Goal: Task Accomplishment & Management: Manage account settings

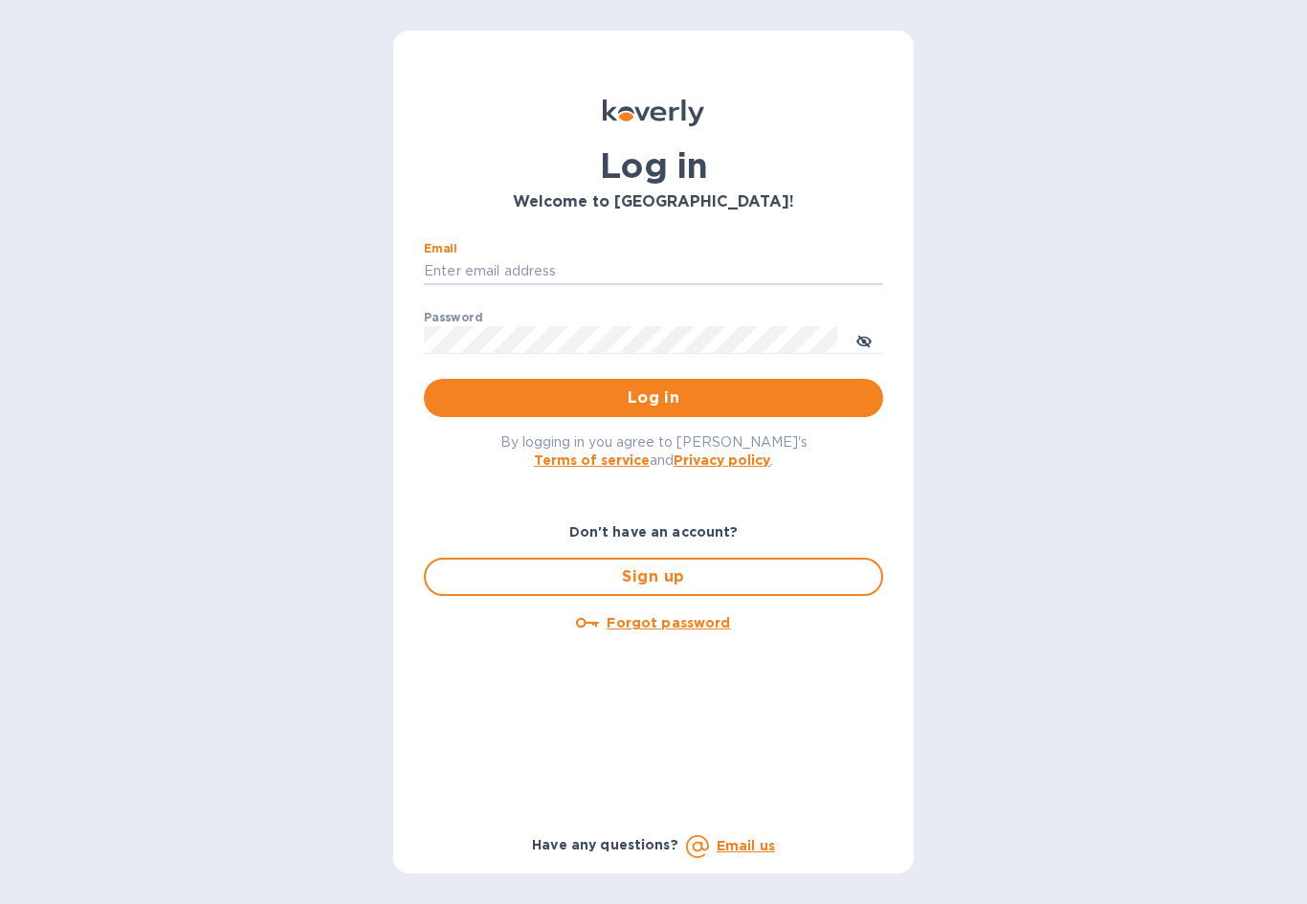
click at [610, 258] on input "Email" at bounding box center [653, 271] width 459 height 29
type input "[EMAIL_ADDRESS][DOMAIN_NAME]"
click at [707, 407] on span "Log in" at bounding box center [653, 397] width 429 height 23
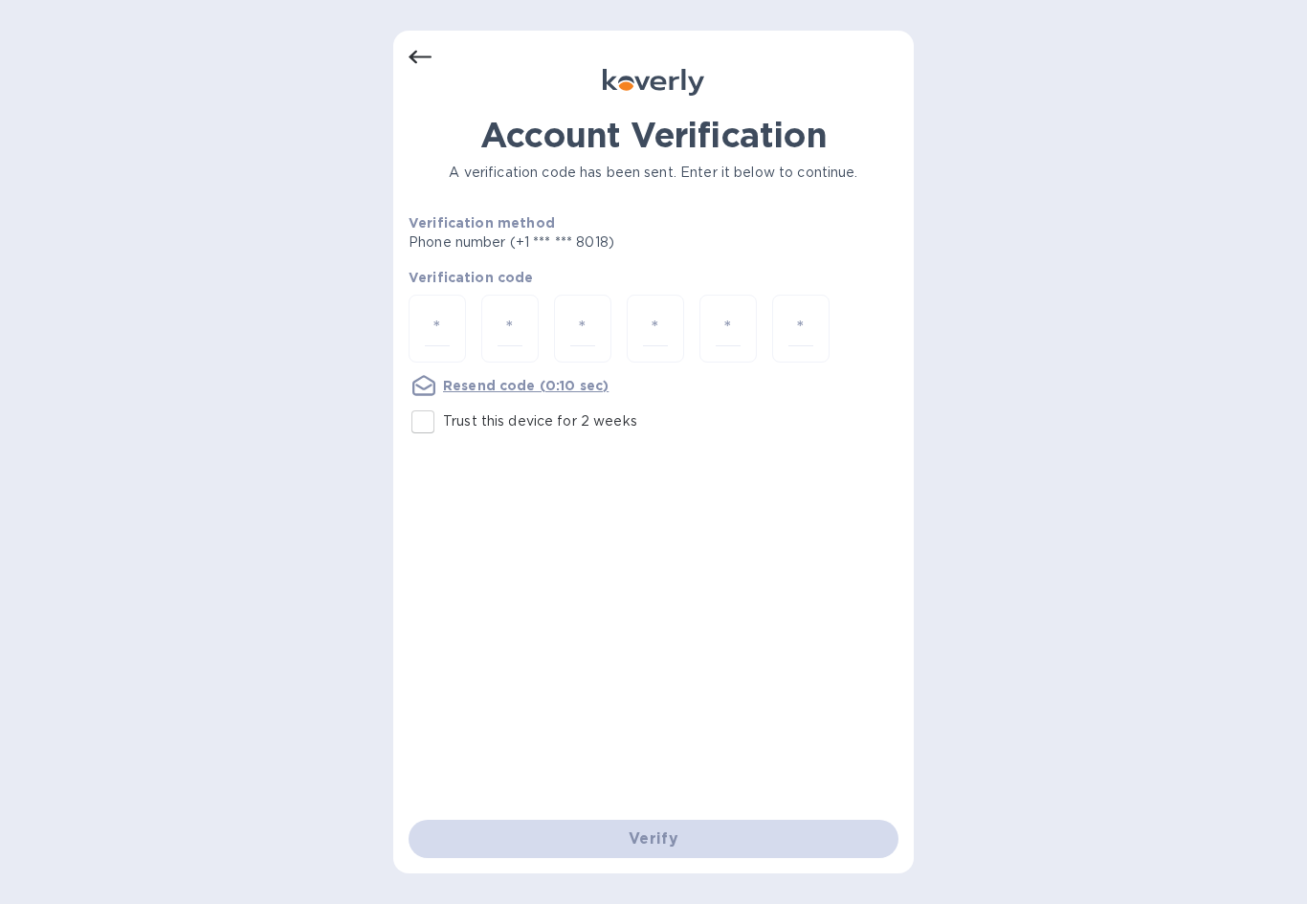
click at [433, 318] on input "number" at bounding box center [437, 328] width 25 height 35
type input "3"
type input "8"
type input "2"
type input "3"
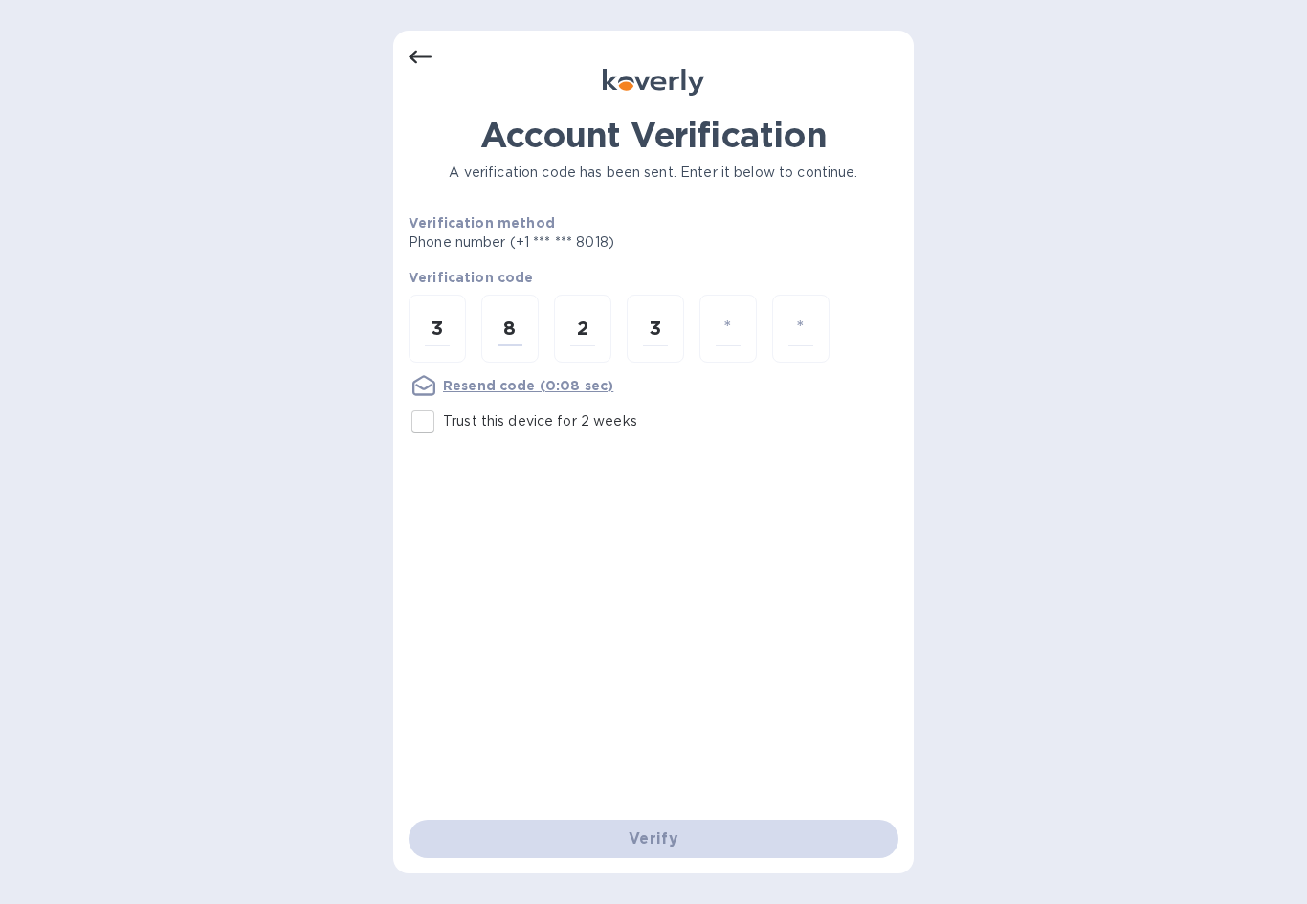
type input "0"
type input "2"
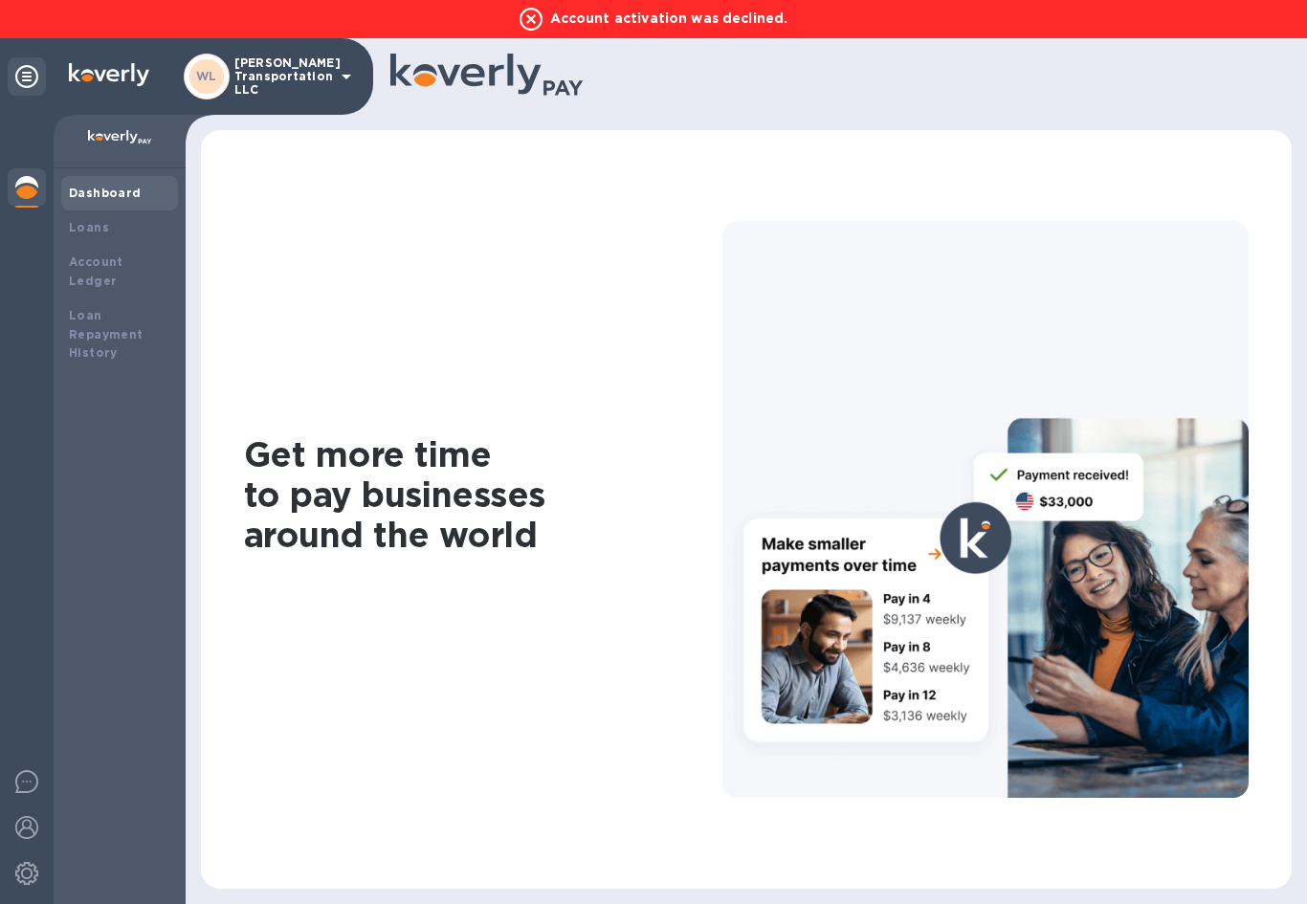
click at [341, 90] on div "[PERSON_NAME] Transportation LLC" at bounding box center [271, 77] width 174 height 46
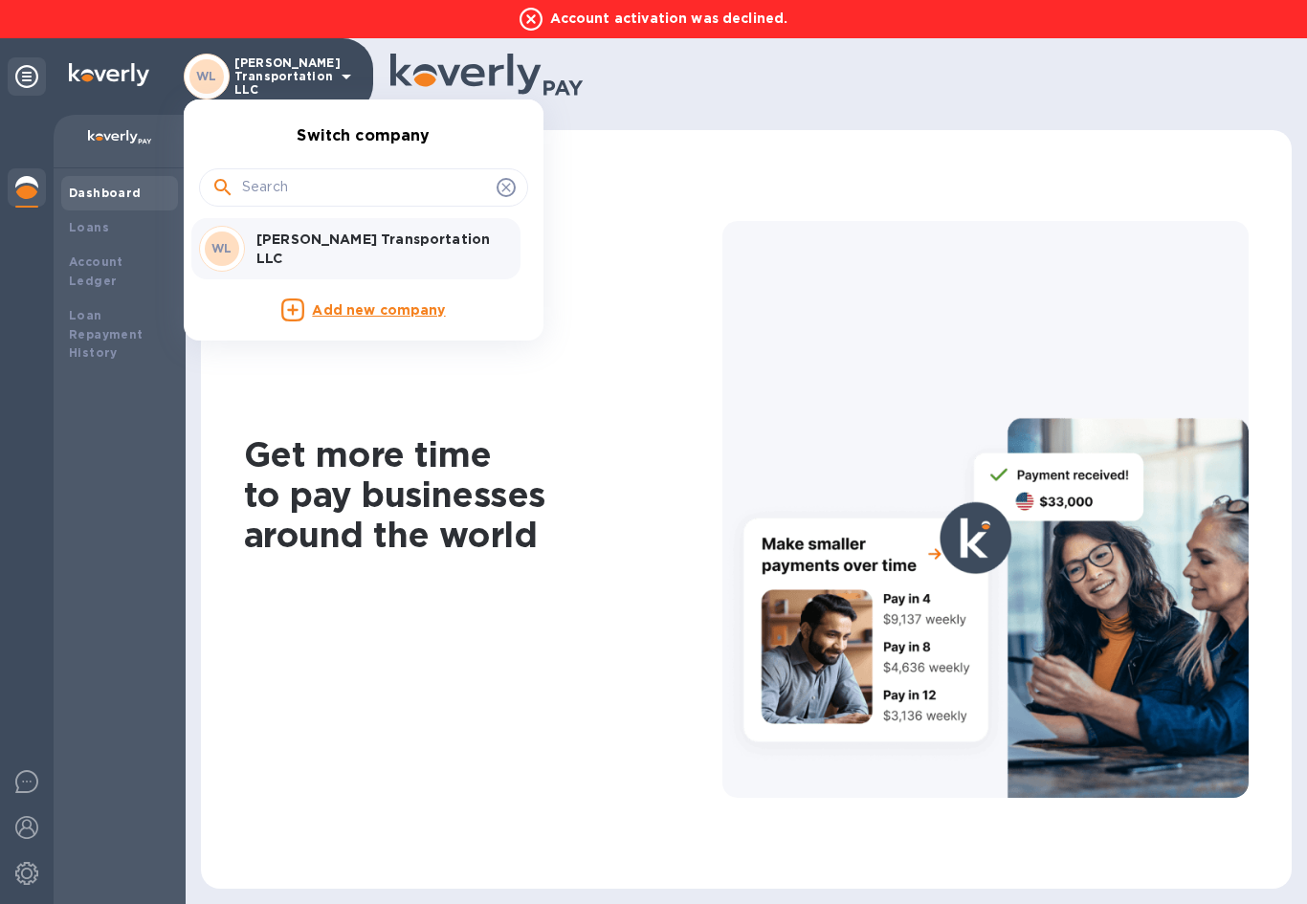
click at [100, 234] on div at bounding box center [653, 452] width 1307 height 904
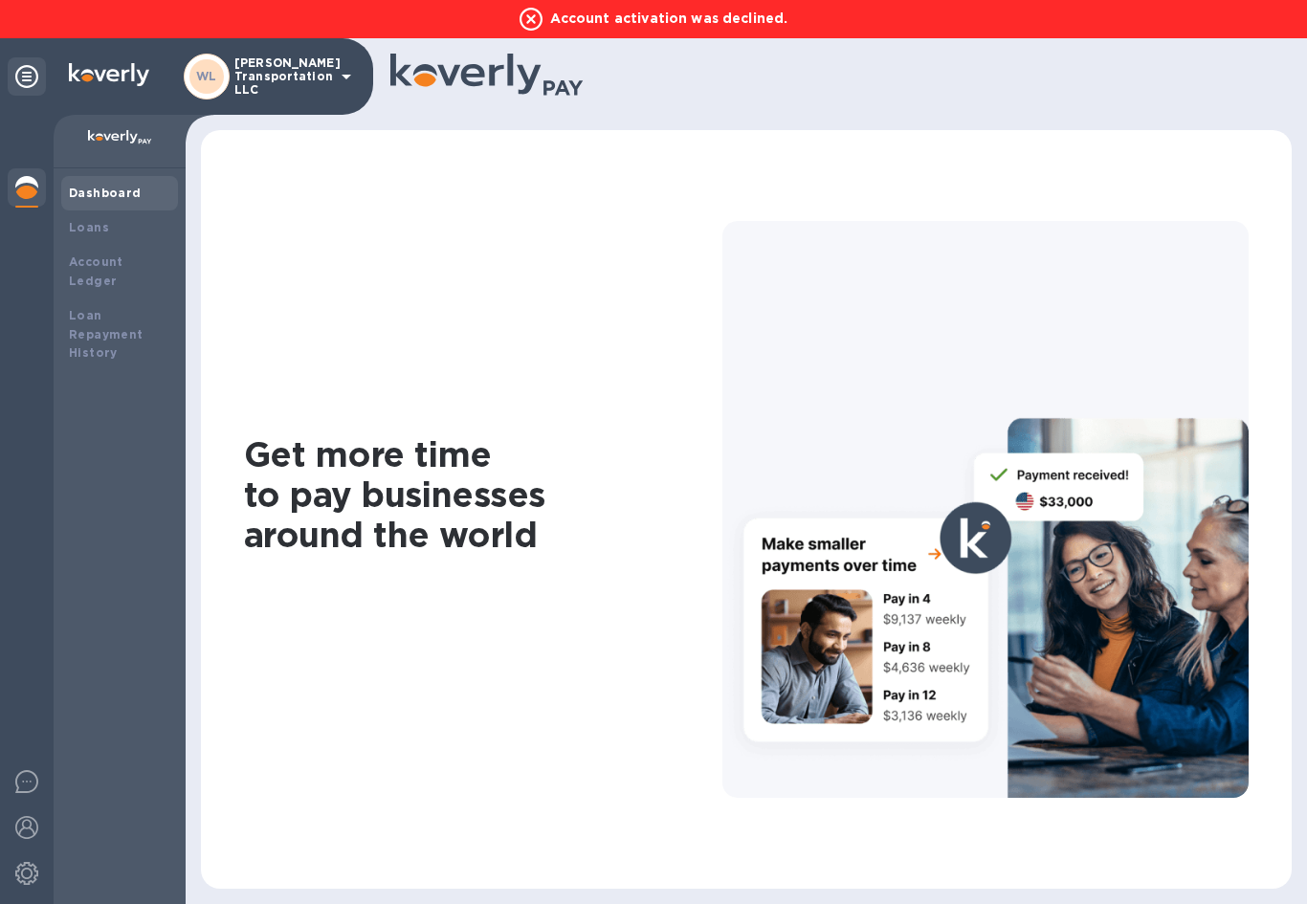
click at [134, 267] on div "Account Ledger" at bounding box center [119, 272] width 101 height 38
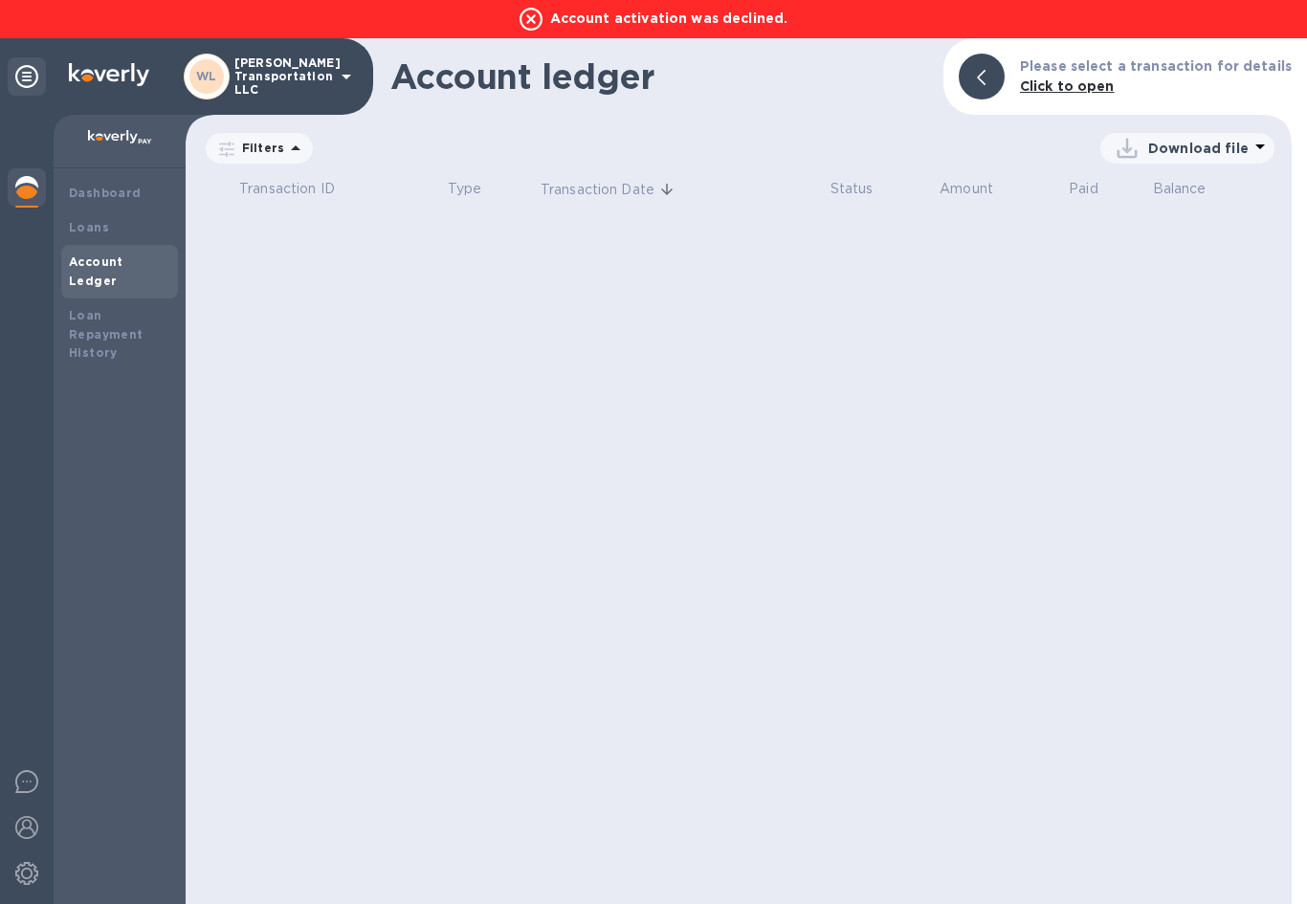
click at [130, 196] on b "Dashboard" at bounding box center [105, 193] width 73 height 14
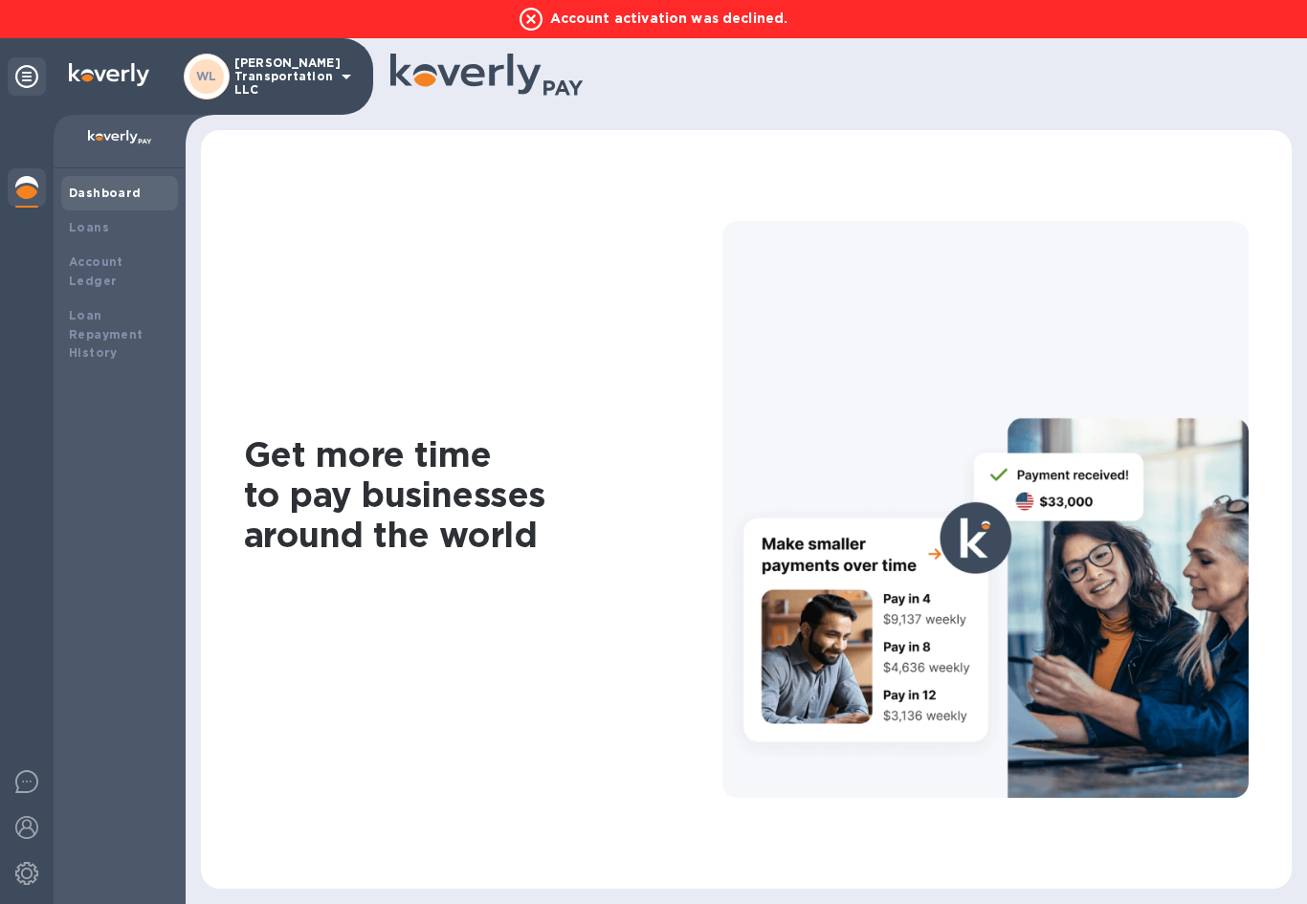
click at [116, 314] on b "Loan Repayment History" at bounding box center [106, 334] width 75 height 53
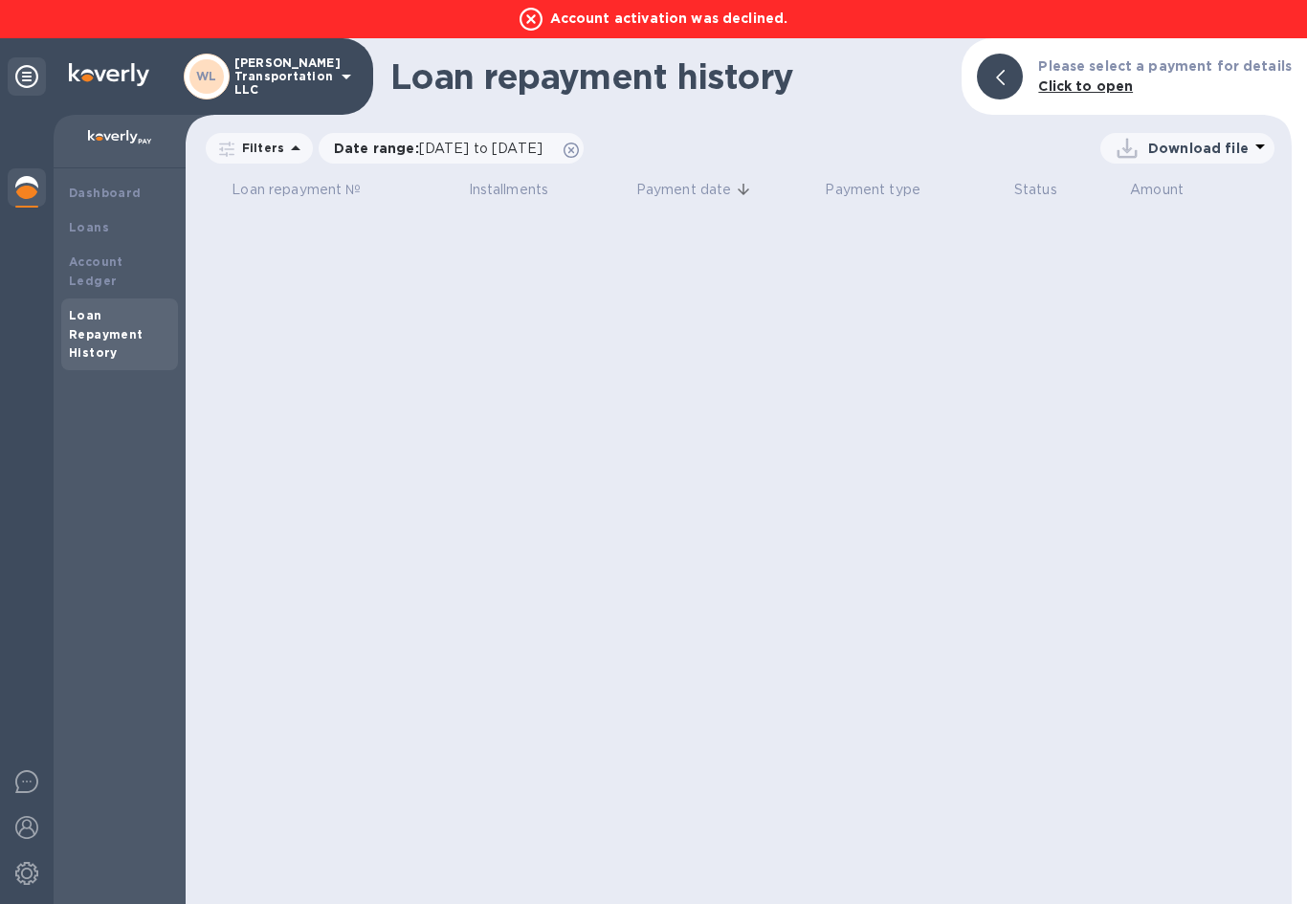
click at [30, 832] on img at bounding box center [26, 827] width 23 height 23
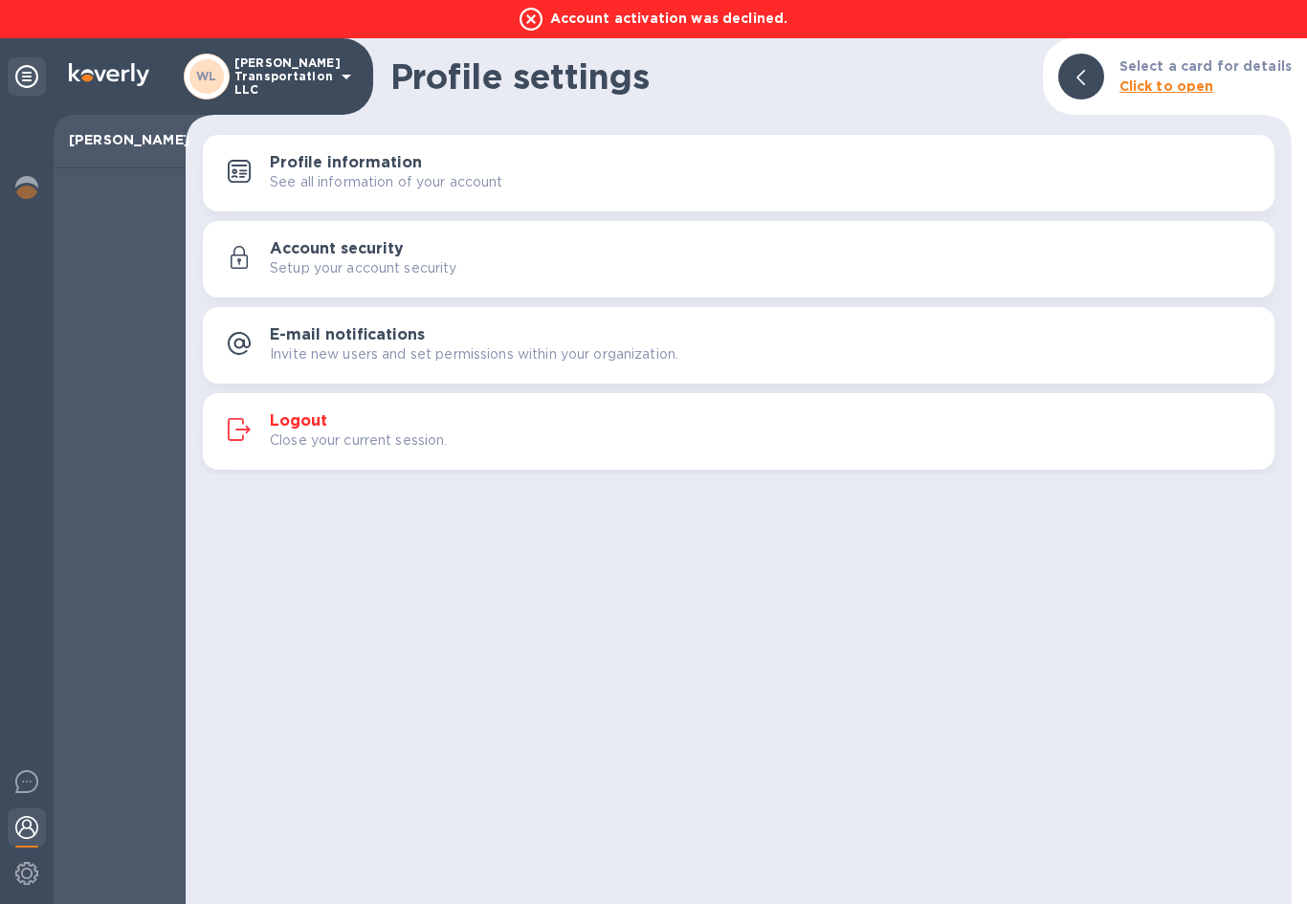
click at [420, 186] on p "See all information of your account" at bounding box center [386, 182] width 233 height 20
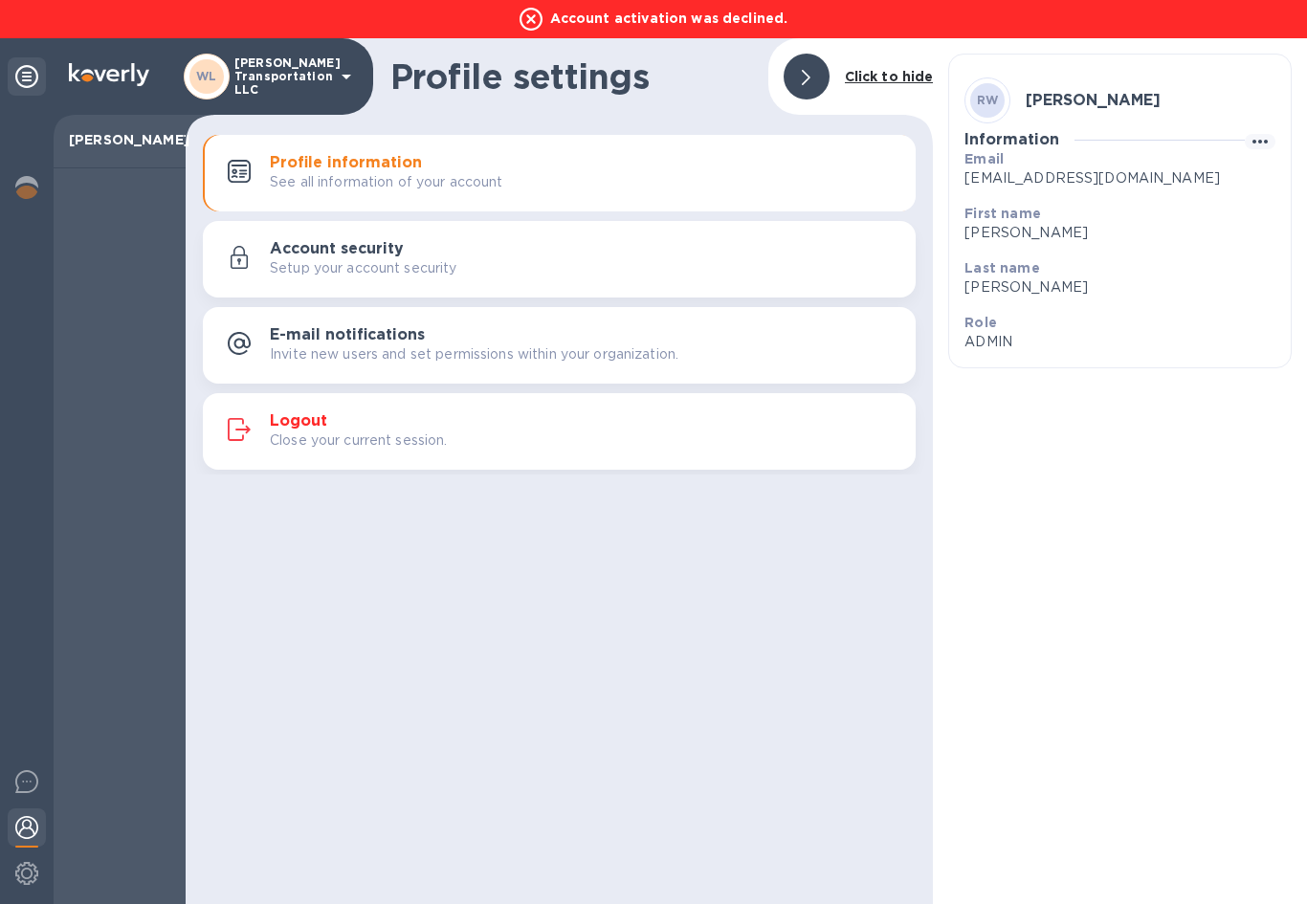
click at [670, 270] on div "Setup your account security" at bounding box center [585, 268] width 630 height 20
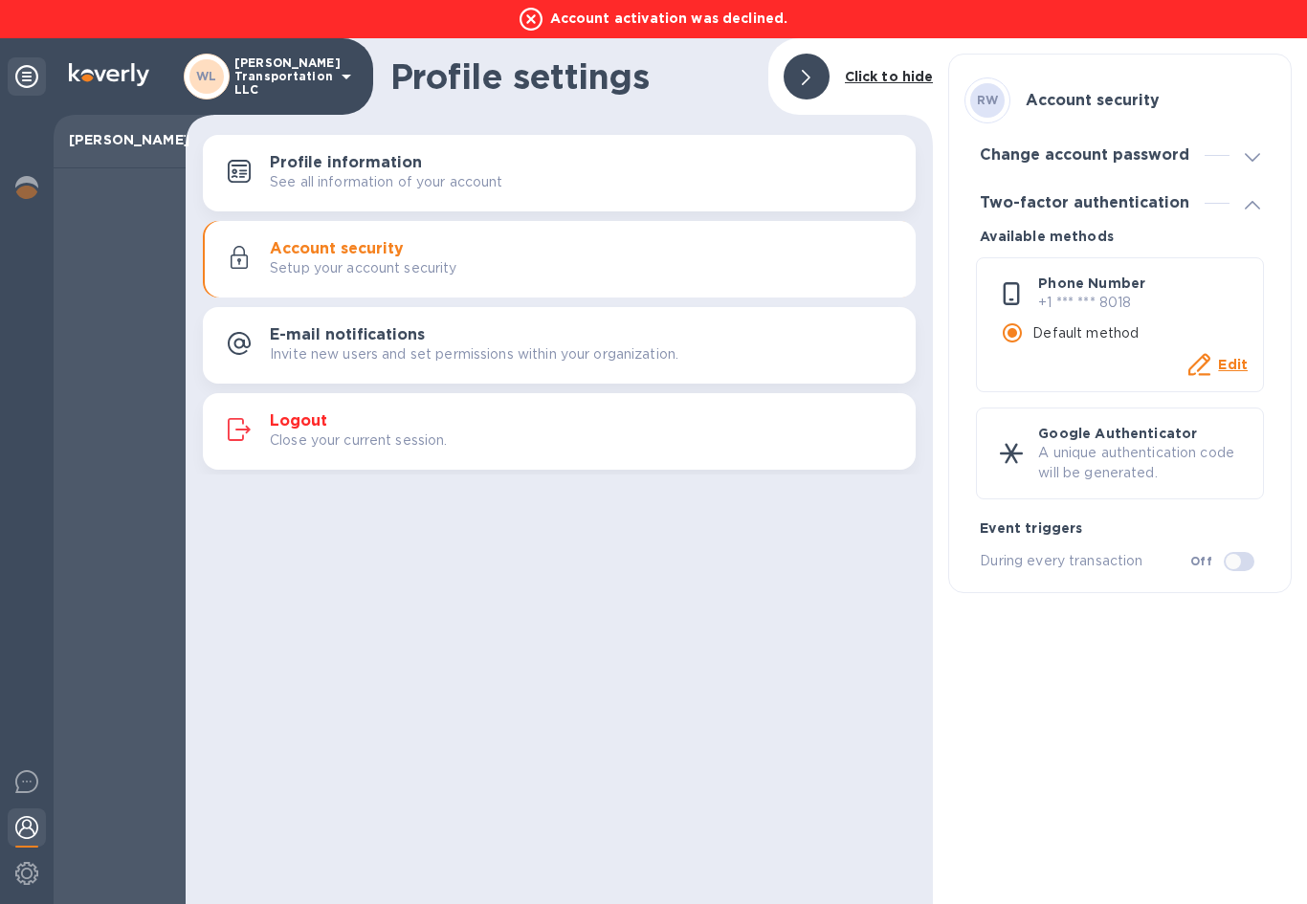
click at [376, 342] on h3 "E-mail notifications" at bounding box center [347, 335] width 155 height 18
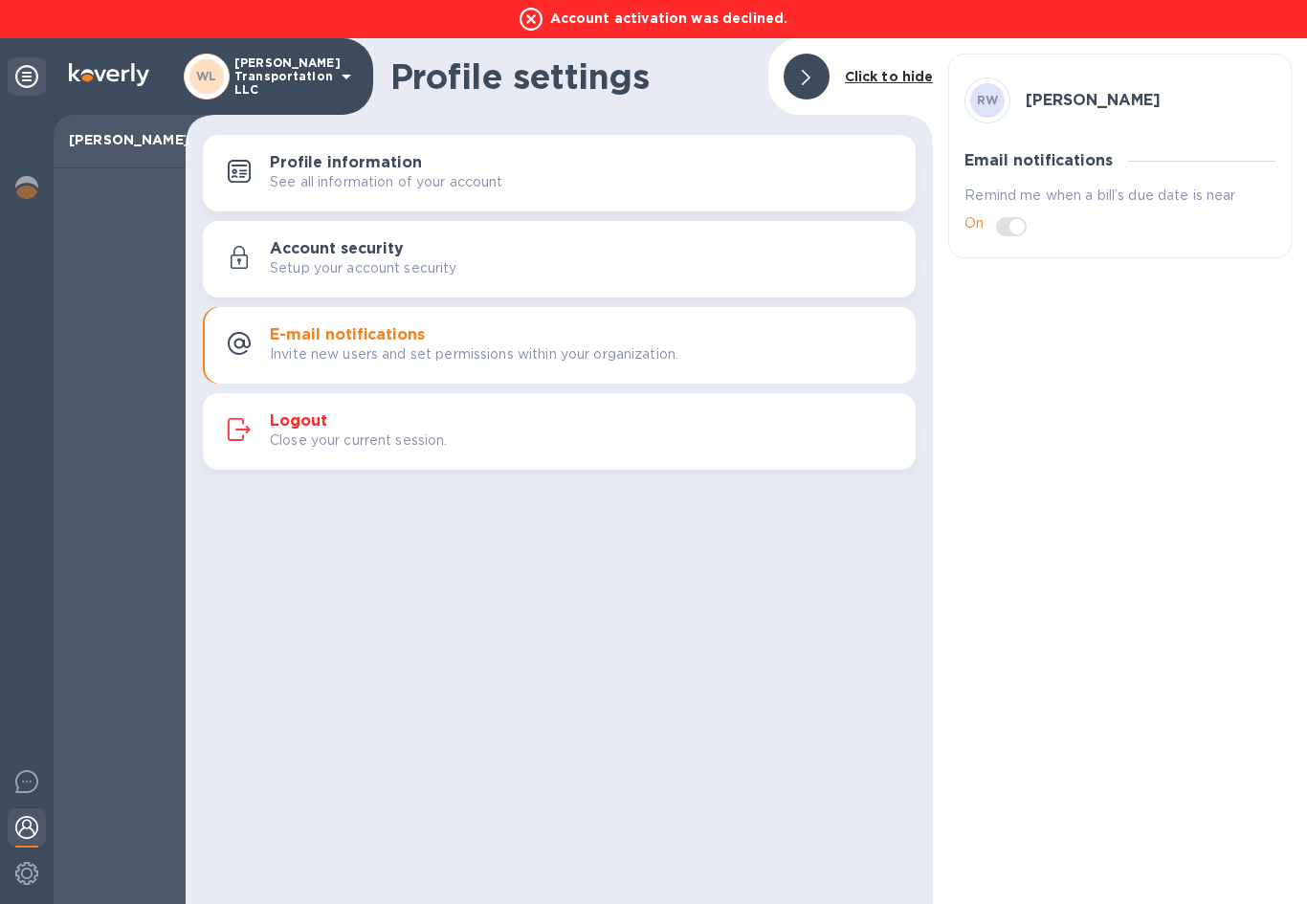
click at [35, 870] on img at bounding box center [26, 873] width 23 height 23
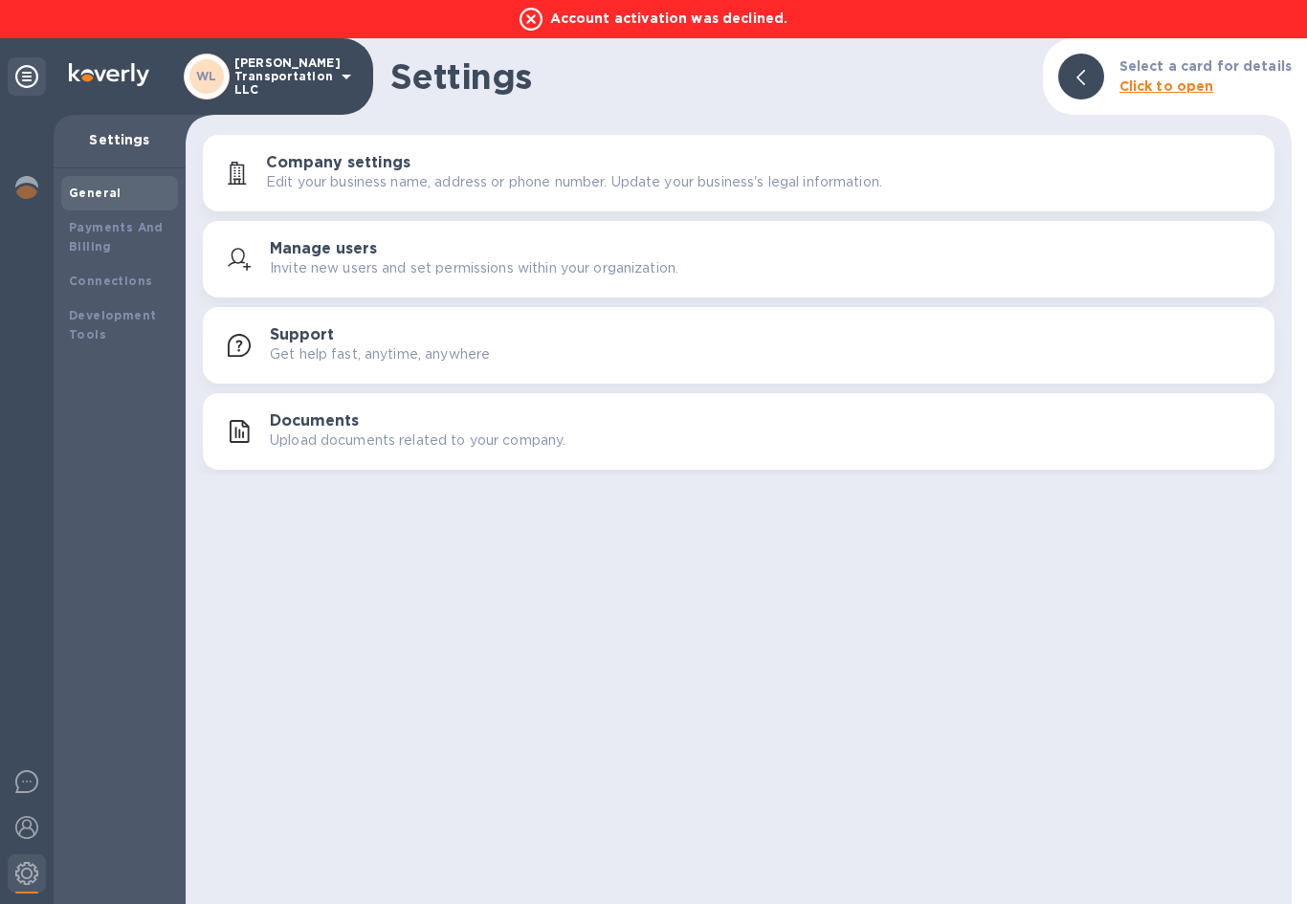
click at [45, 812] on div at bounding box center [27, 829] width 38 height 42
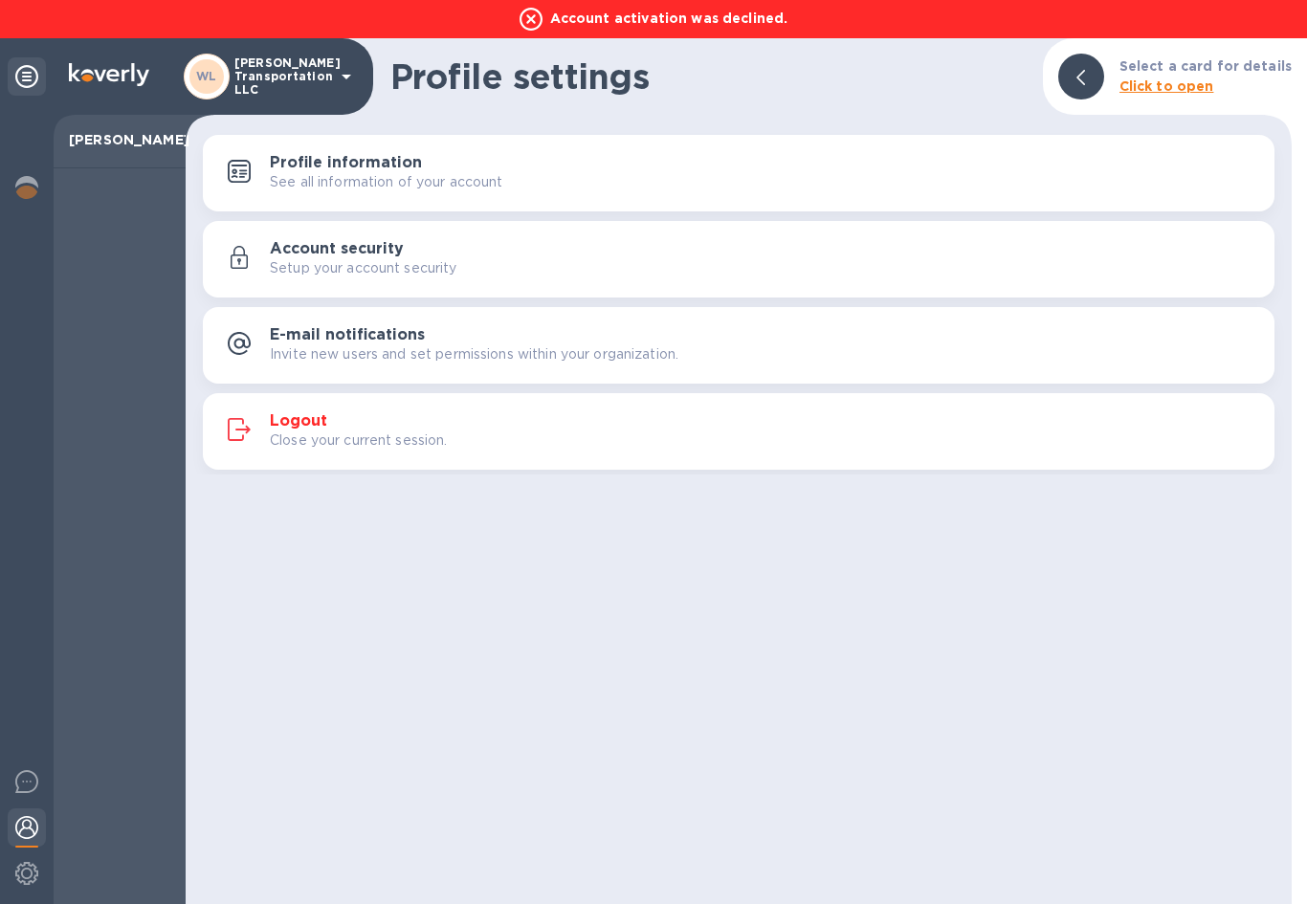
click at [35, 70] on icon at bounding box center [26, 76] width 23 height 23
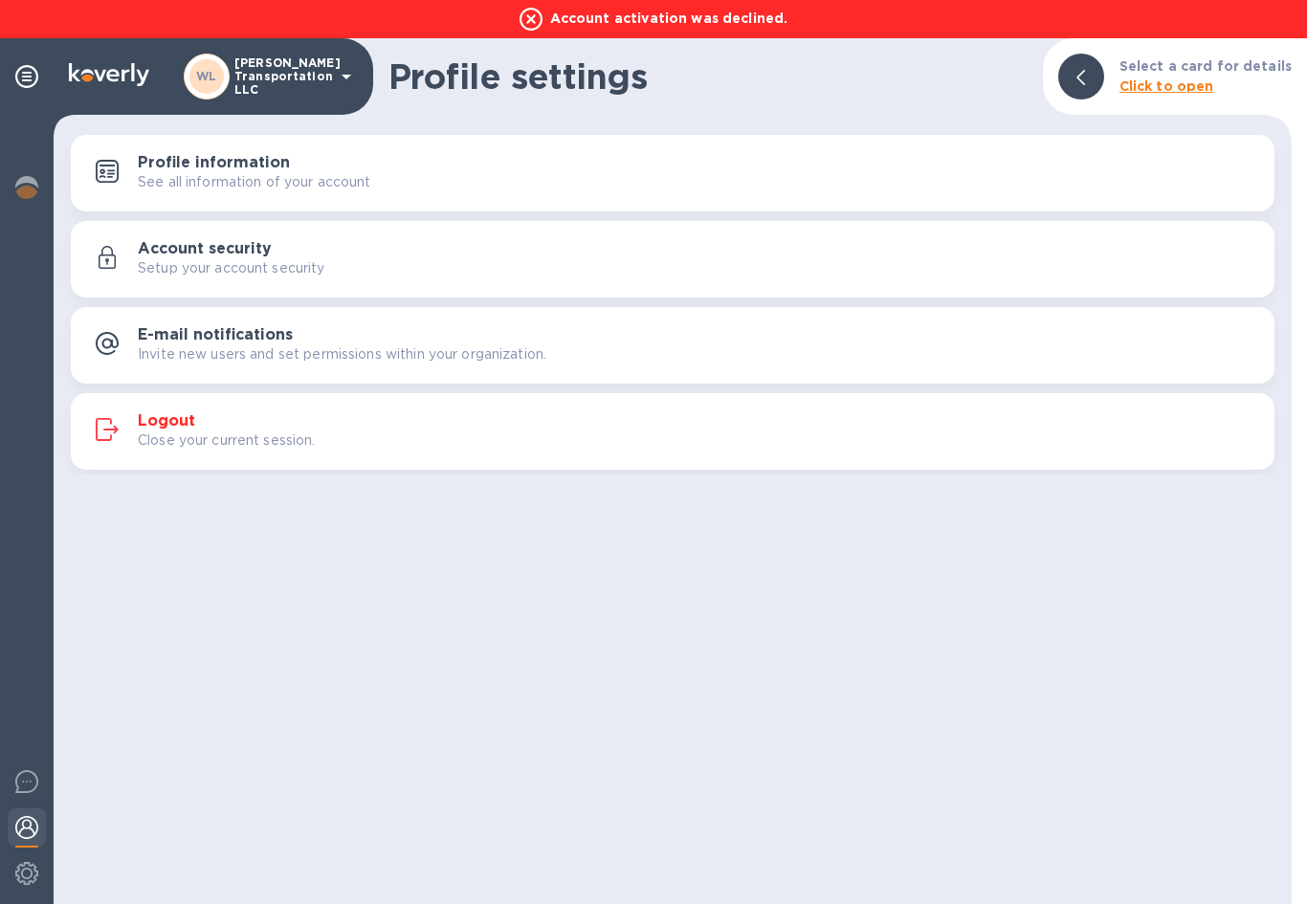
click at [25, 80] on icon at bounding box center [26, 76] width 23 height 23
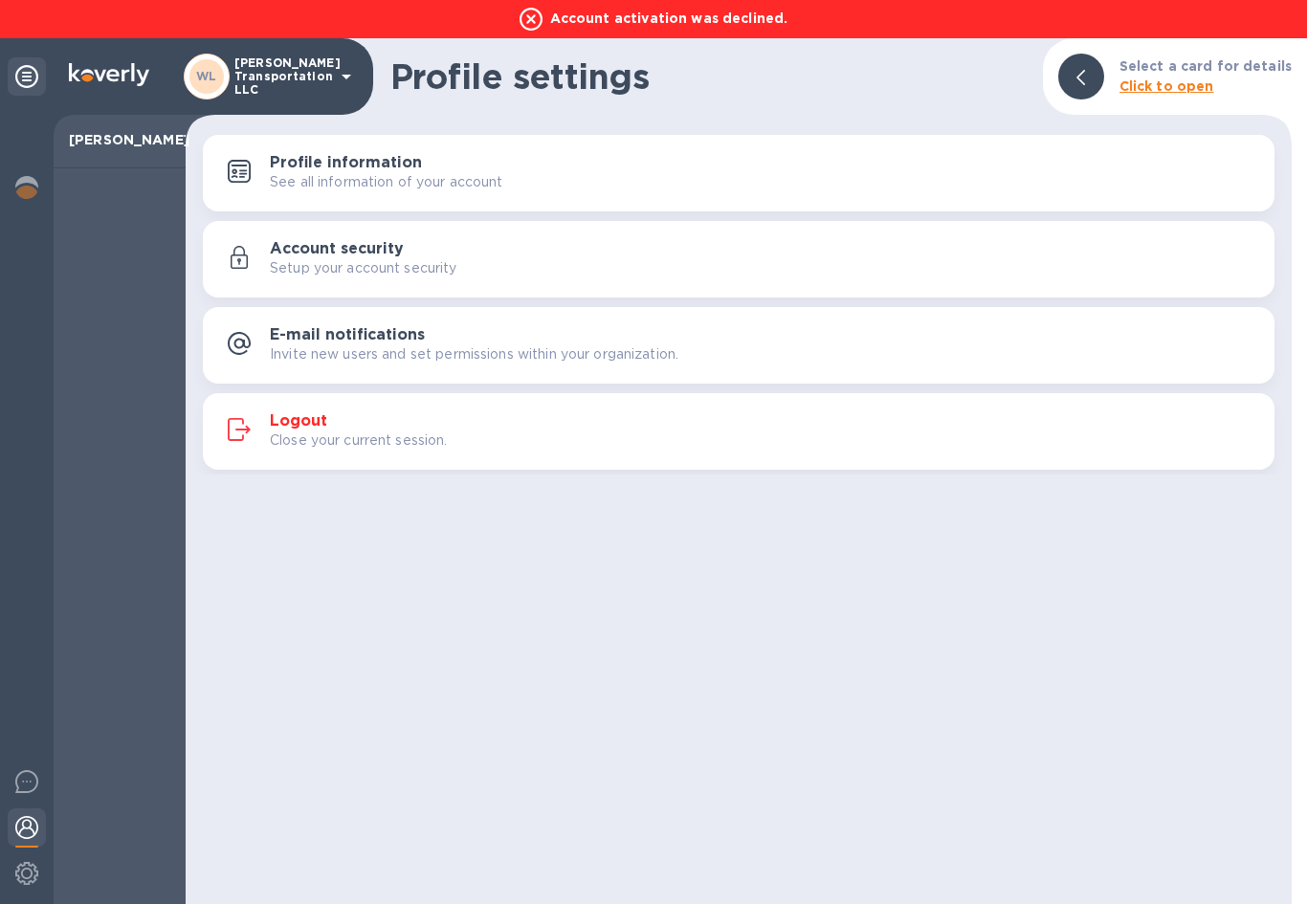
click at [137, 148] on p "[PERSON_NAME]" at bounding box center [119, 139] width 101 height 19
click at [29, 190] on img at bounding box center [26, 187] width 23 height 23
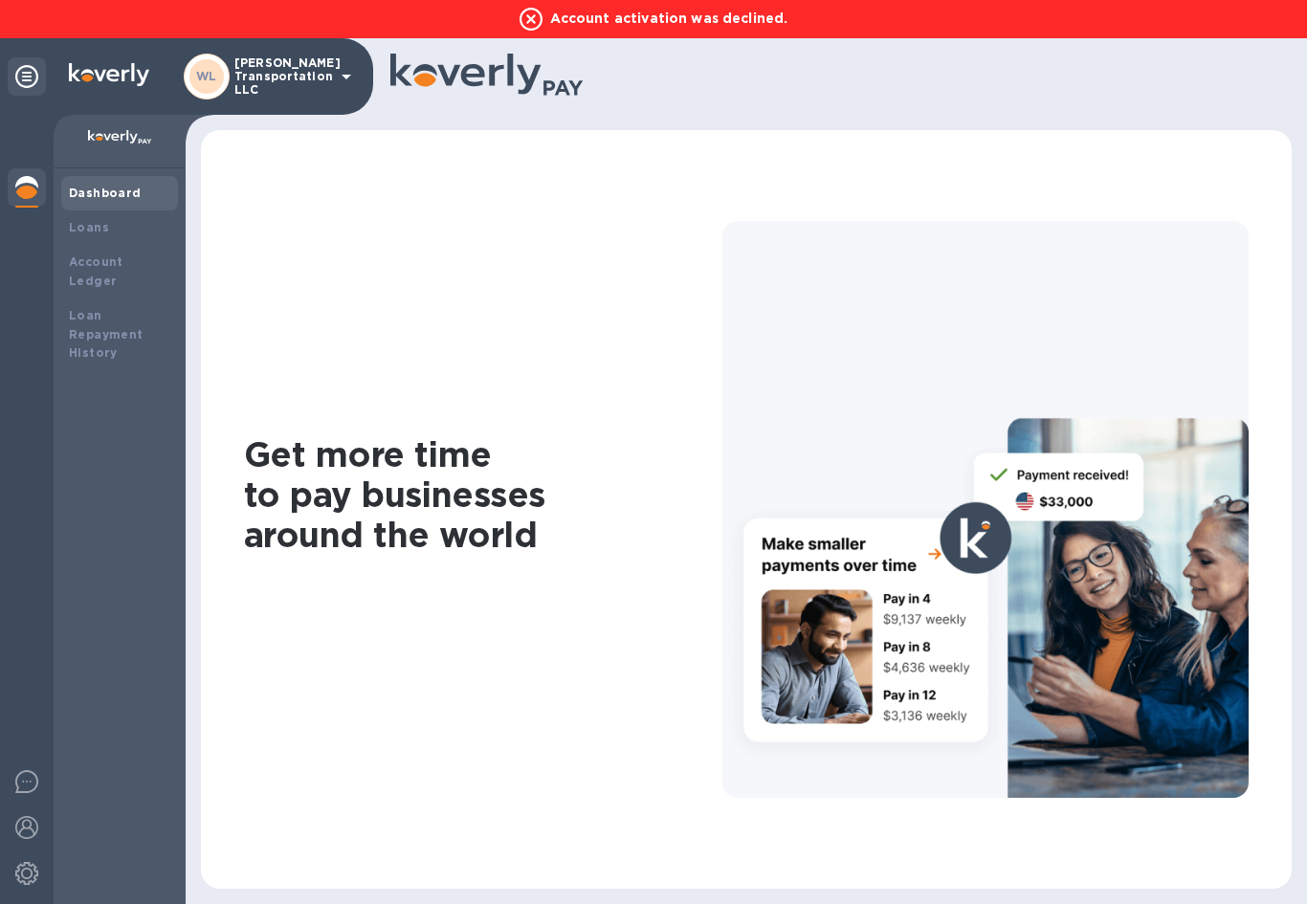
click at [97, 136] on img at bounding box center [120, 137] width 64 height 15
click at [103, 134] on img at bounding box center [120, 137] width 64 height 15
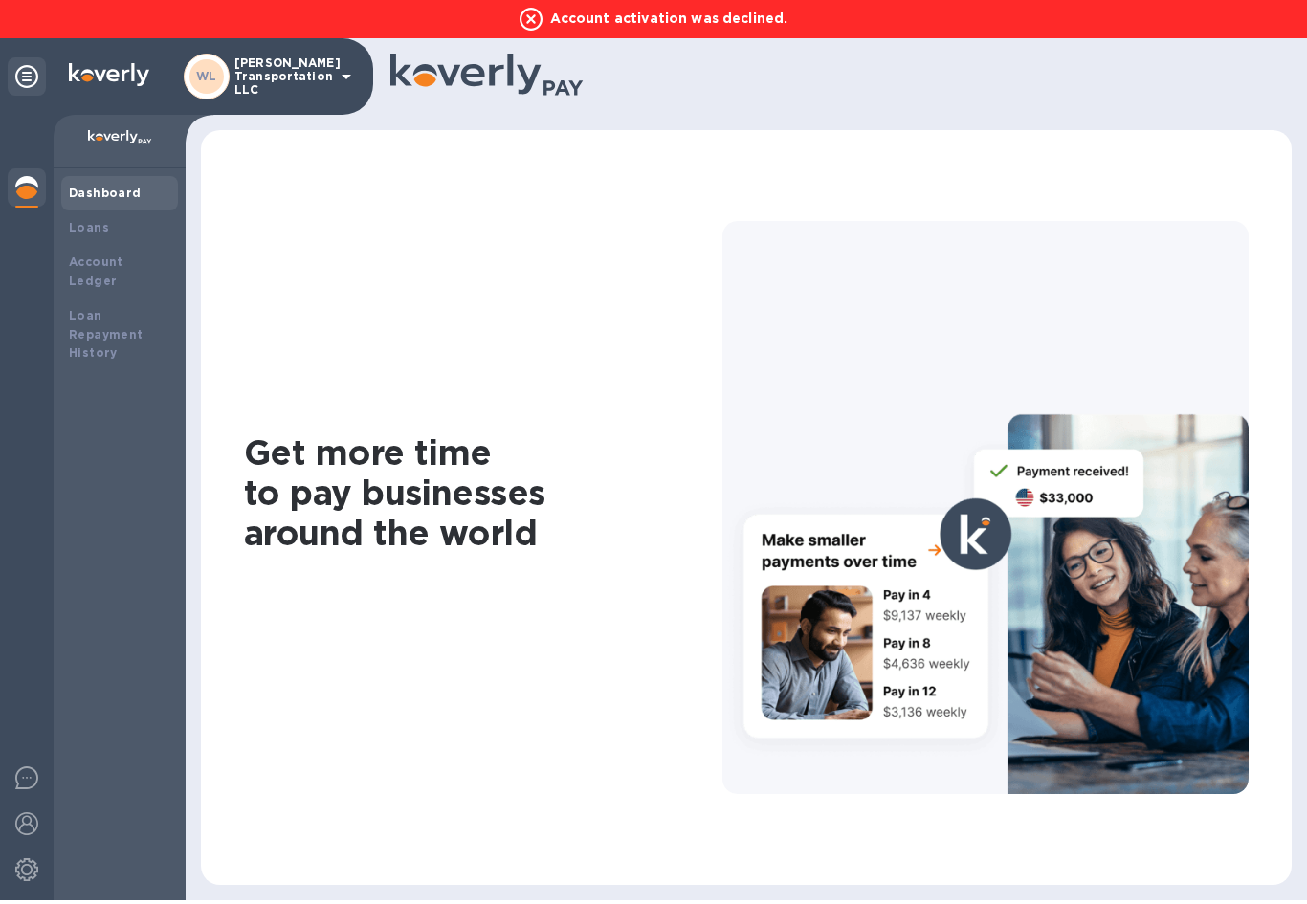
click at [27, 870] on img at bounding box center [26, 869] width 23 height 23
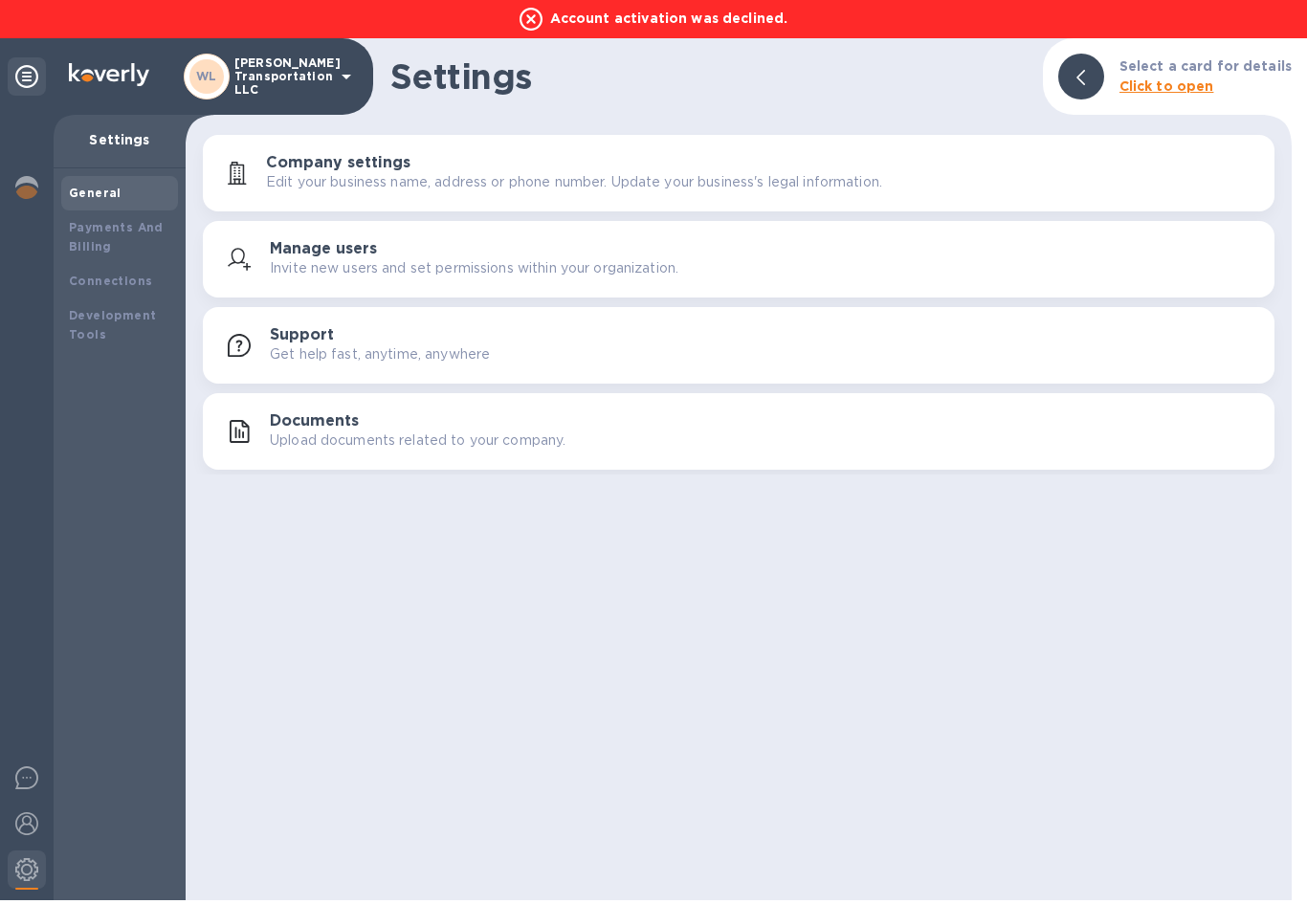
click at [33, 821] on img at bounding box center [26, 823] width 23 height 23
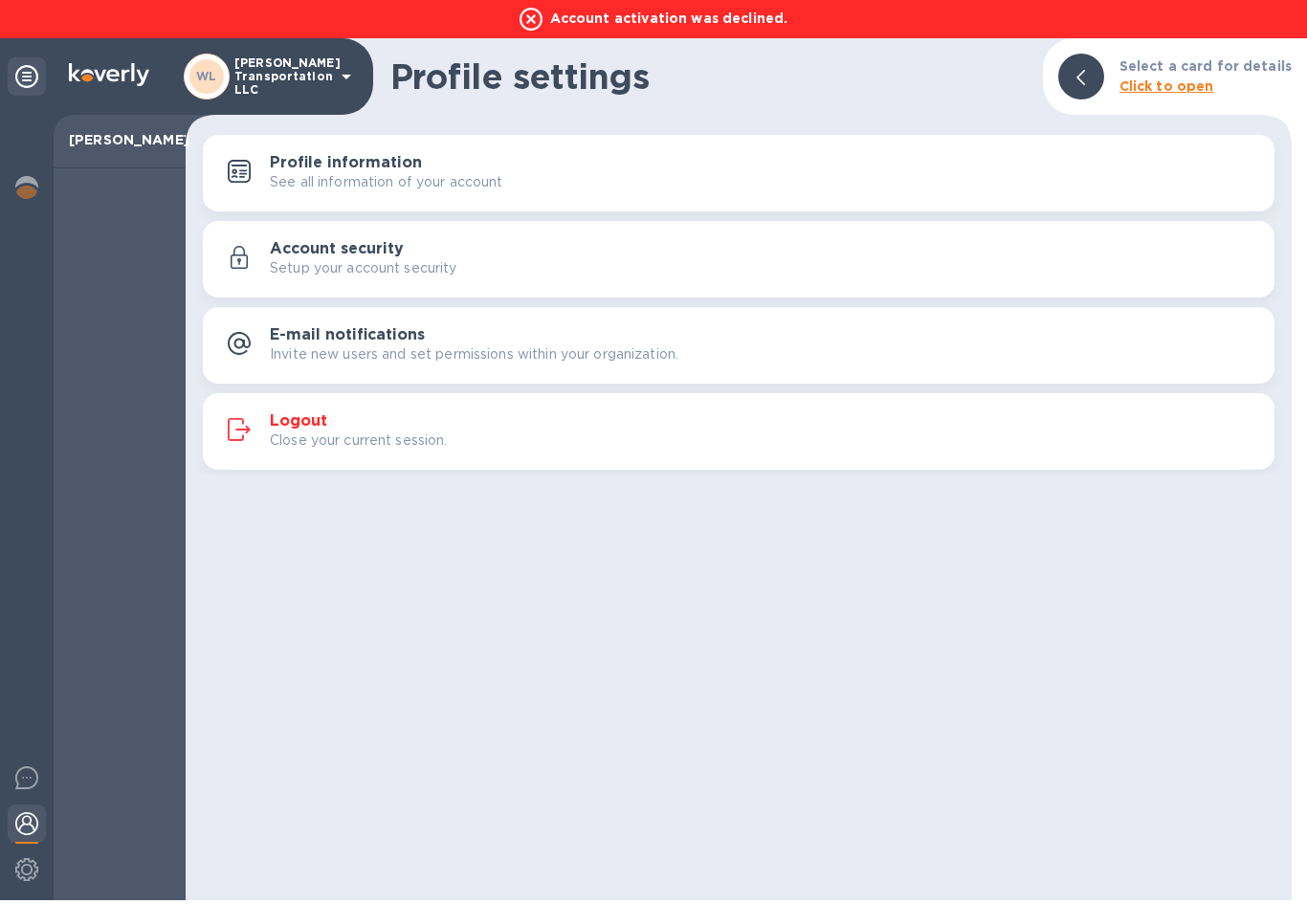
click at [385, 425] on div "Logout Close your current session." at bounding box center [764, 431] width 989 height 38
